Goal: Ask a question

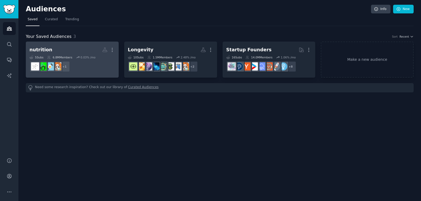
click at [100, 73] on dd "+ 1" at bounding box center [71, 66] width 85 height 15
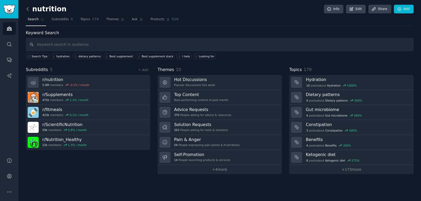
click at [29, 9] on icon at bounding box center [28, 9] width 6 height 6
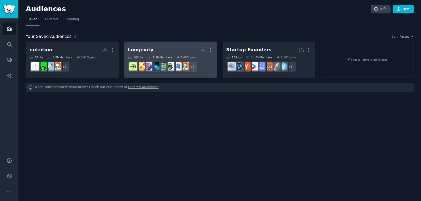
click at [180, 49] on h2 "Longevity More" at bounding box center [170, 49] width 85 height 9
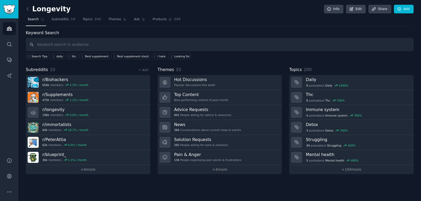
click at [129, 12] on div "Longevity Info Edit Share Add" at bounding box center [220, 10] width 388 height 11
click at [134, 17] on span "Ask" at bounding box center [137, 19] width 6 height 5
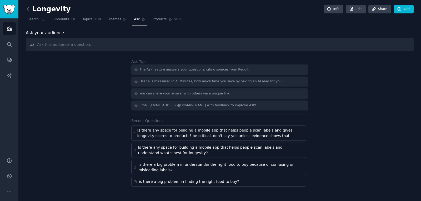
click at [130, 42] on input "text" at bounding box center [220, 44] width 388 height 13
click at [125, 42] on input "is there interest in a solution that helps people making longevity-optimized" at bounding box center [220, 44] width 388 height 13
click at [202, 42] on input "is there interest in a solution that helps people make longevity-optimized deci…" at bounding box center [220, 44] width 388 height 13
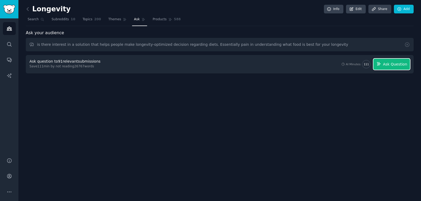
click at [389, 65] on span "Ask Question" at bounding box center [395, 65] width 24 height 6
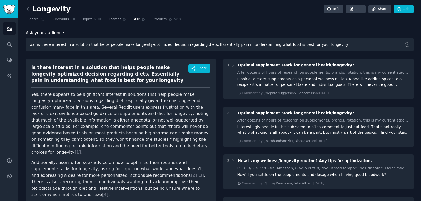
click at [315, 43] on input "is there interest in a solution that helps people make longevity-optimized deci…" at bounding box center [220, 44] width 388 height 13
type input "is there interest in a solution that helps people make longevity-optimized deci…"
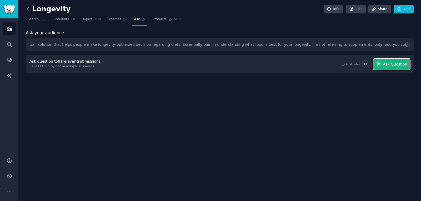
click at [399, 63] on span "Ask Question" at bounding box center [395, 65] width 24 height 6
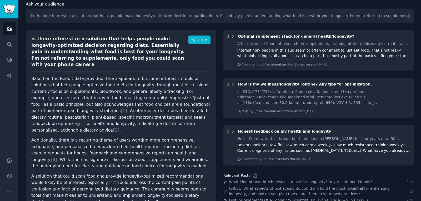
scroll to position [29, 0]
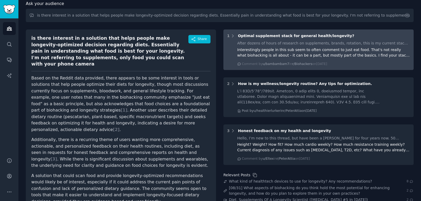
click at [302, 52] on div "Interestingly people in this sub seem to often comment to just eat food. That's…" at bounding box center [323, 52] width 173 height 11
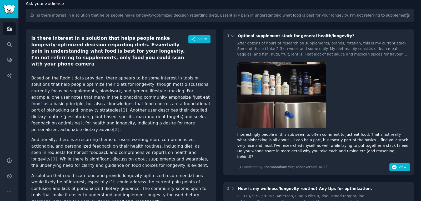
click at [127, 108] on span "[ 1 ]" at bounding box center [123, 110] width 7 height 5
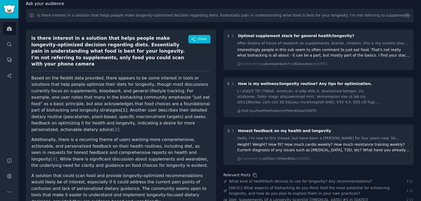
click at [127, 108] on span "[ 1 ]" at bounding box center [123, 110] width 7 height 5
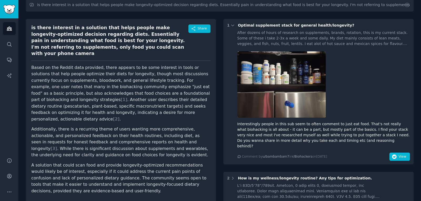
scroll to position [58, 0]
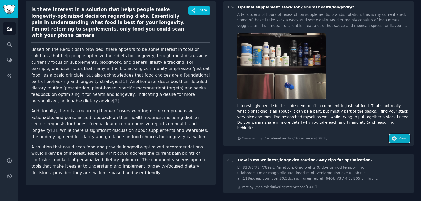
click at [398, 136] on span "View" at bounding box center [402, 138] width 8 height 5
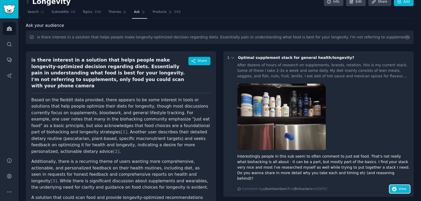
scroll to position [0, 0]
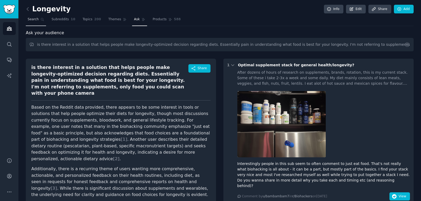
click at [32, 20] on span "Search" at bounding box center [33, 19] width 11 height 5
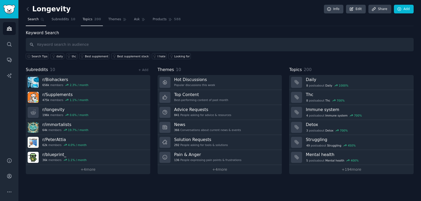
click at [94, 19] on span "200" at bounding box center [97, 19] width 7 height 5
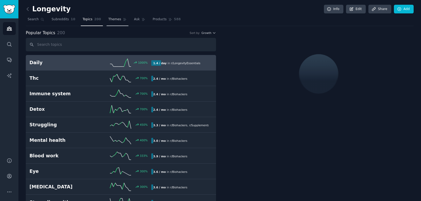
click at [108, 20] on span "Themes" at bounding box center [114, 19] width 13 height 5
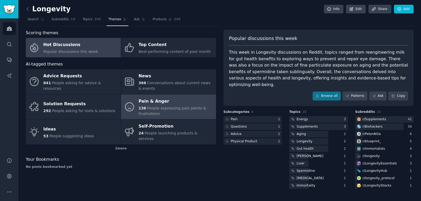
click at [170, 108] on span "People expressing pain points & frustrations" at bounding box center [173, 111] width 68 height 10
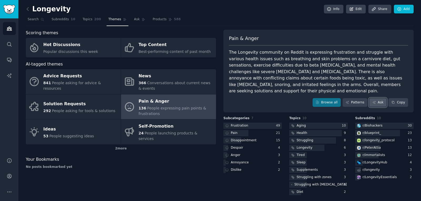
click at [378, 98] on link "Ask" at bounding box center [377, 102] width 17 height 9
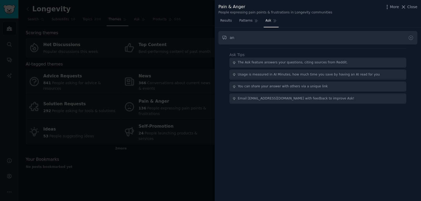
type input "a"
type input "a lot of pain around dietary decision? not knowing if the food they take is opt…"
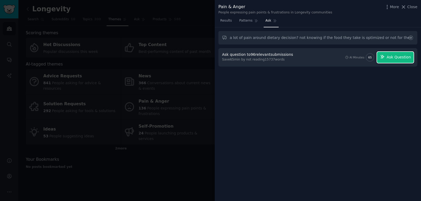
click at [396, 59] on span "Ask Question" at bounding box center [398, 57] width 24 height 6
